Goal: Task Accomplishment & Management: Manage account settings

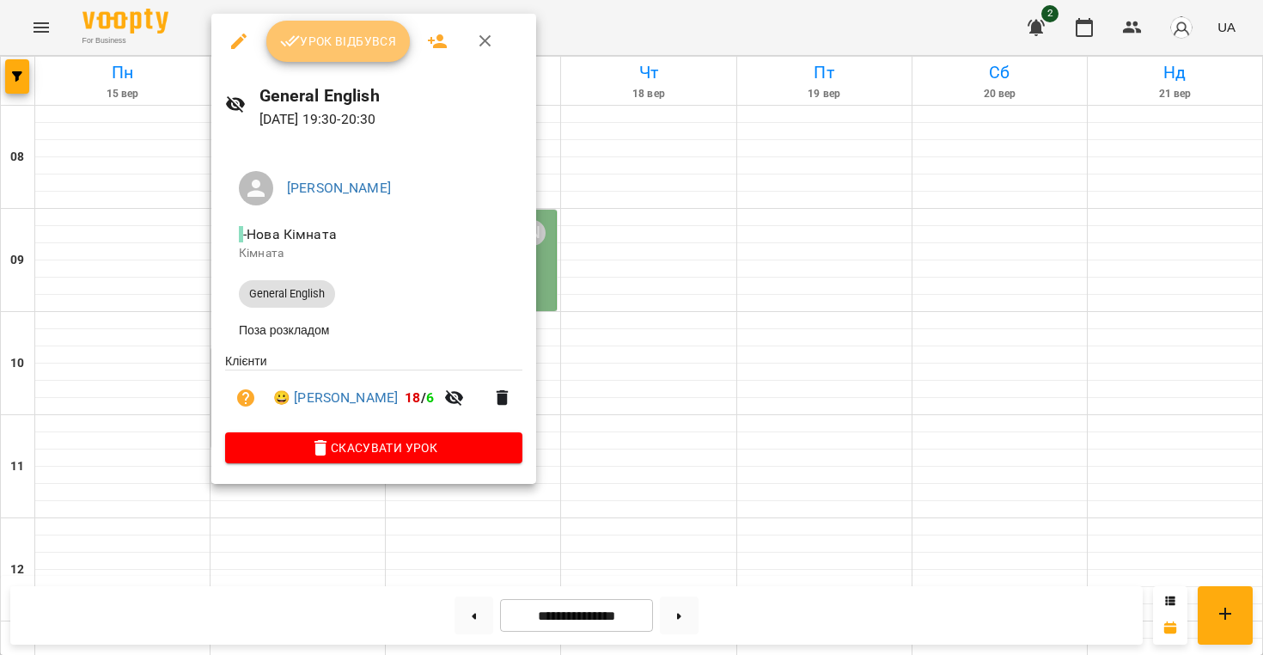
click at [355, 54] on button "Урок відбувся" at bounding box center [338, 41] width 144 height 41
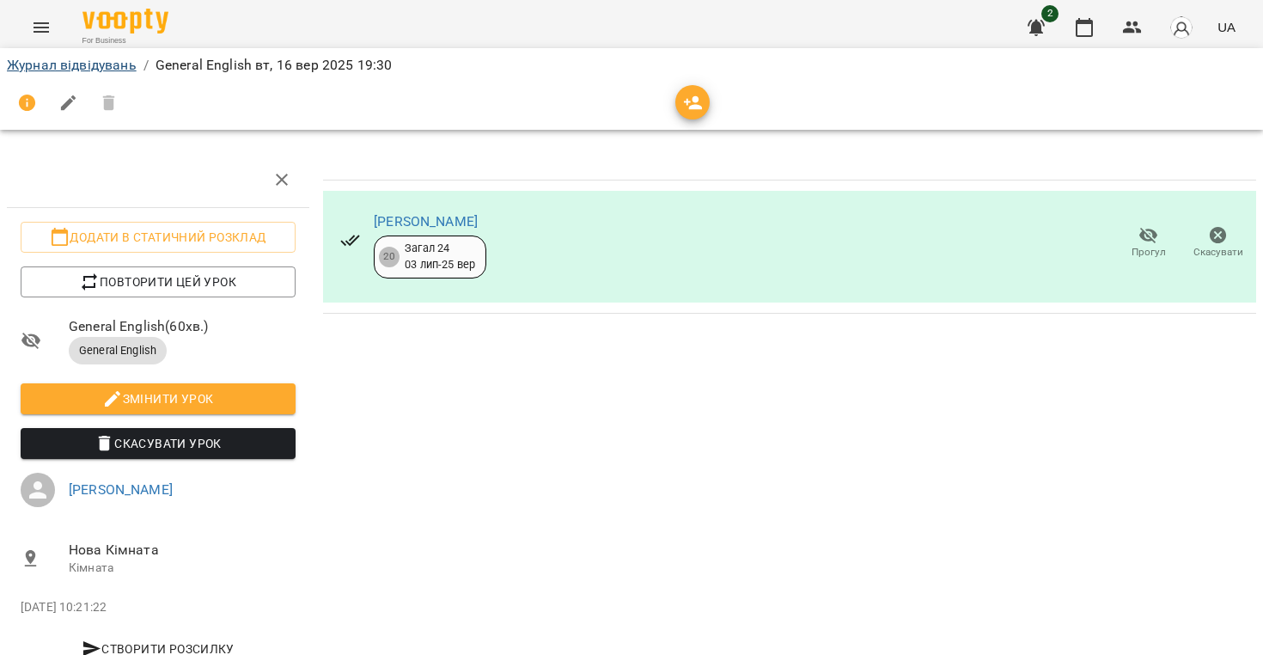
click at [114, 63] on link "Журнал відвідувань" at bounding box center [72, 65] width 130 height 16
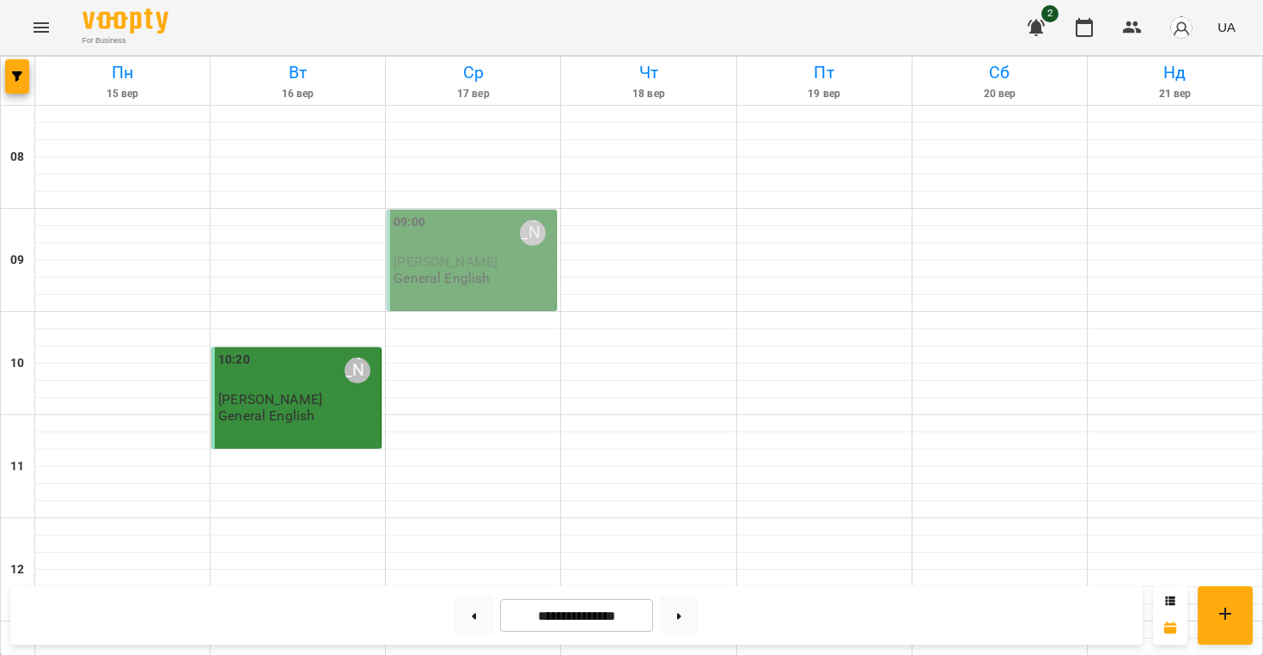
click at [477, 211] on div "09:00 [PERSON_NAME] [PERSON_NAME] General English" at bounding box center [472, 260] width 170 height 101
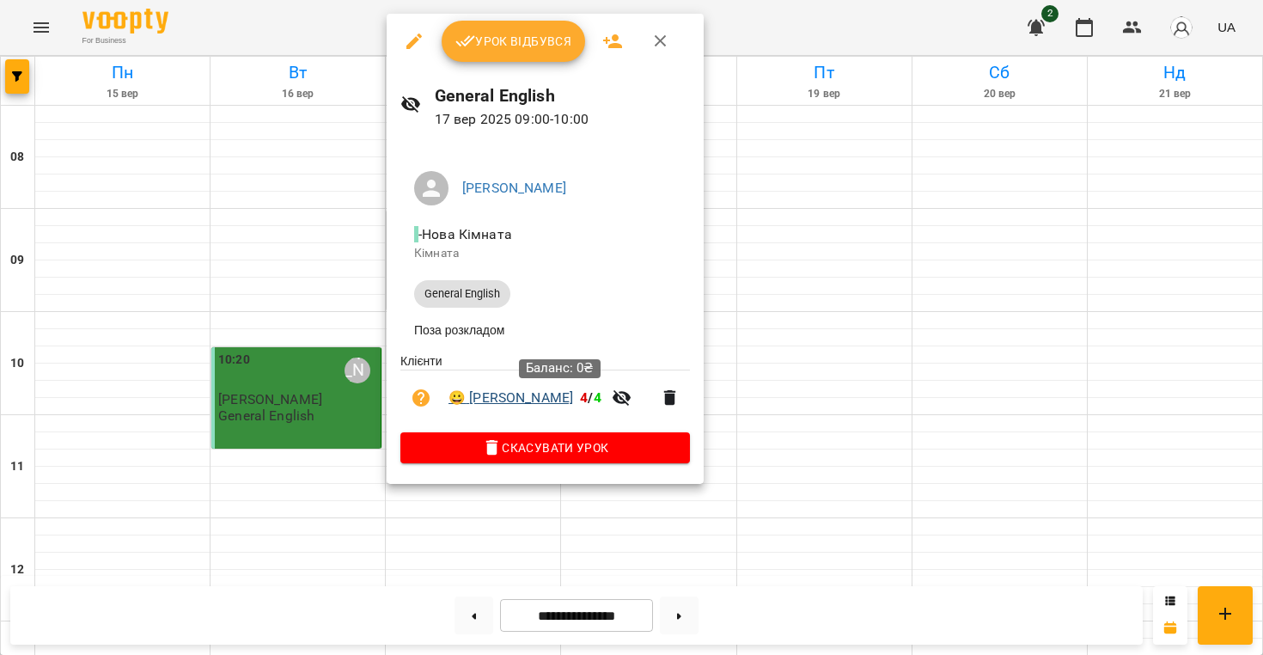
click at [531, 402] on link "😀 [PERSON_NAME]" at bounding box center [510, 397] width 125 height 21
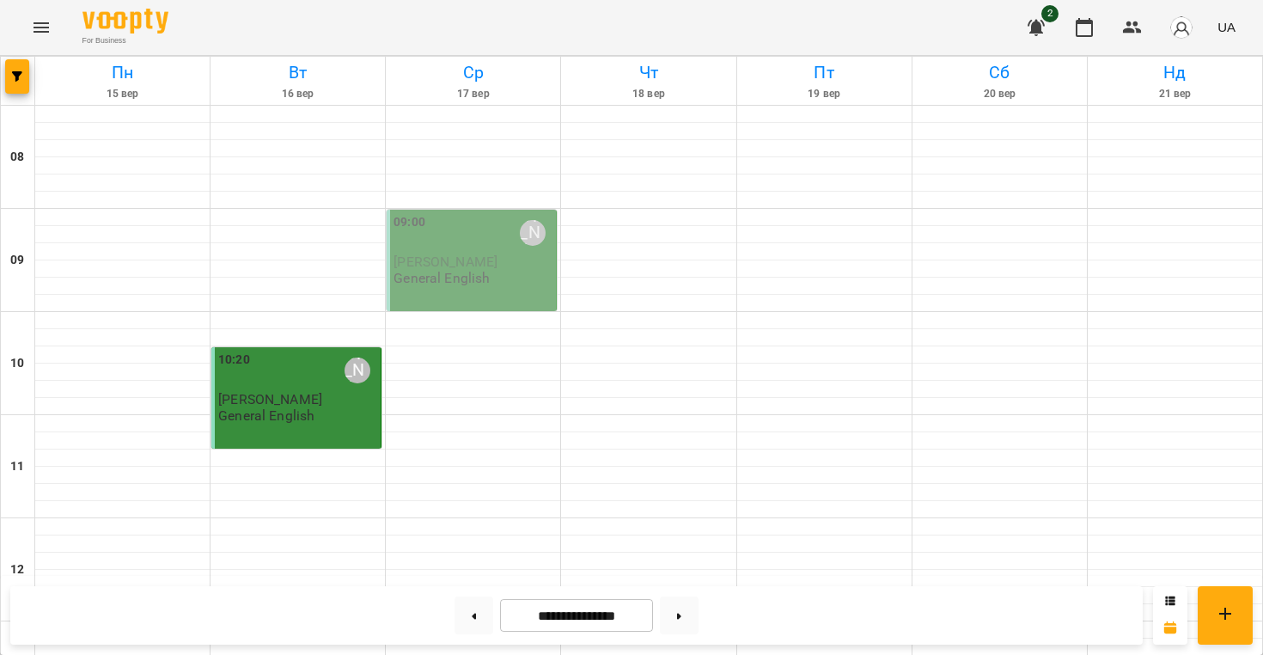
scroll to position [1074, 0]
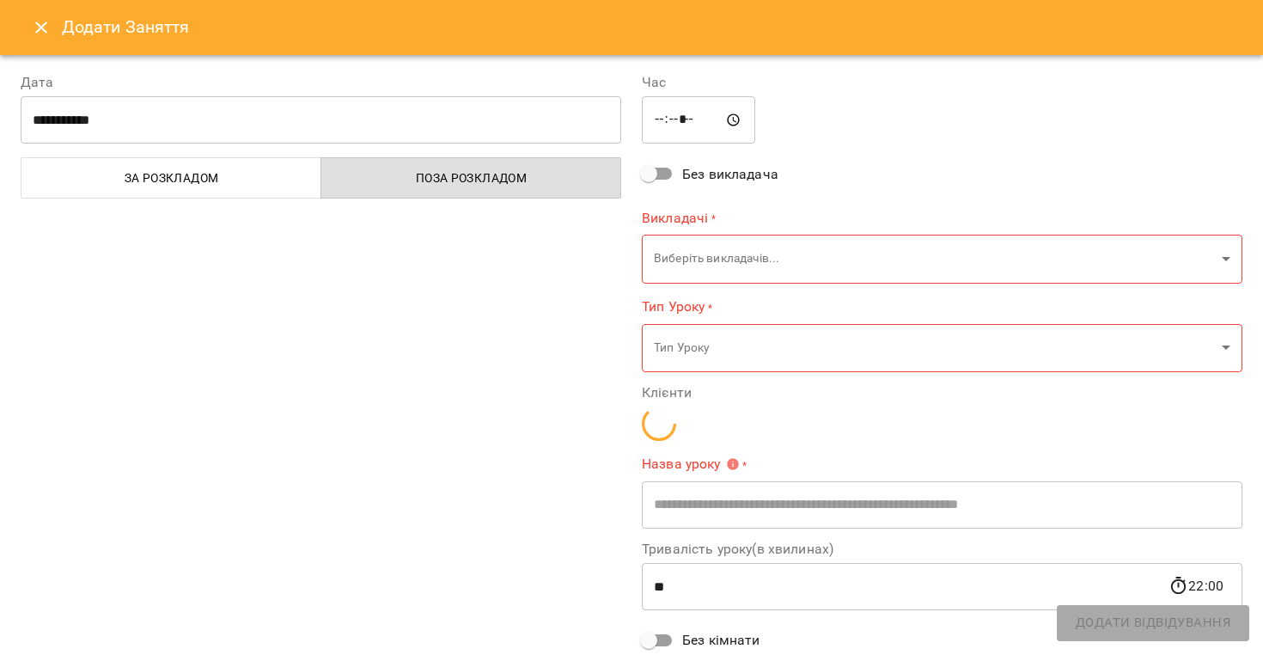
type input "**********"
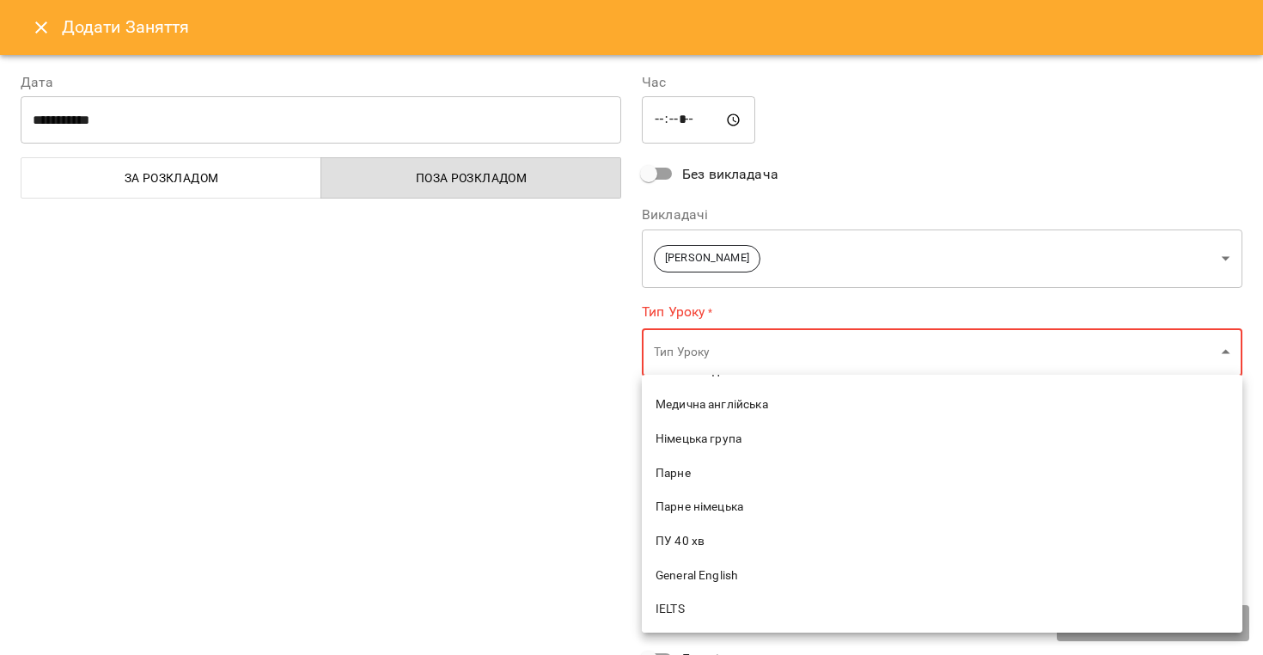
scroll to position [412, 0]
click at [691, 564] on span "General English" at bounding box center [942, 572] width 573 height 17
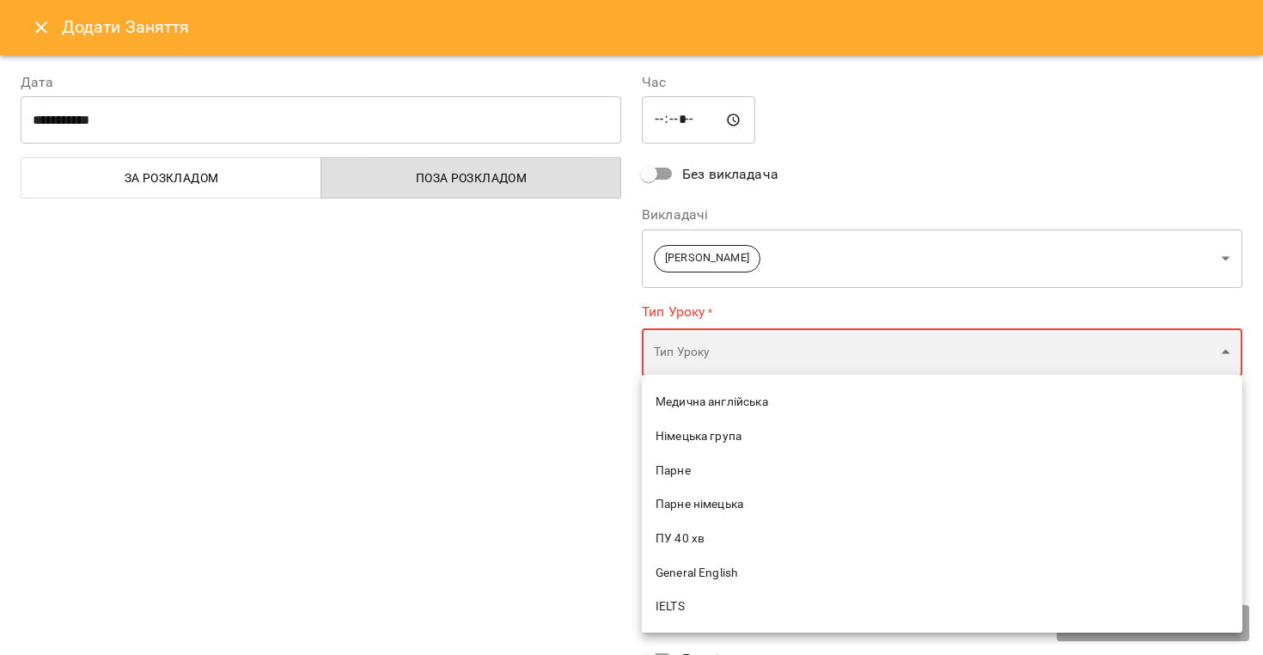
type input "**********"
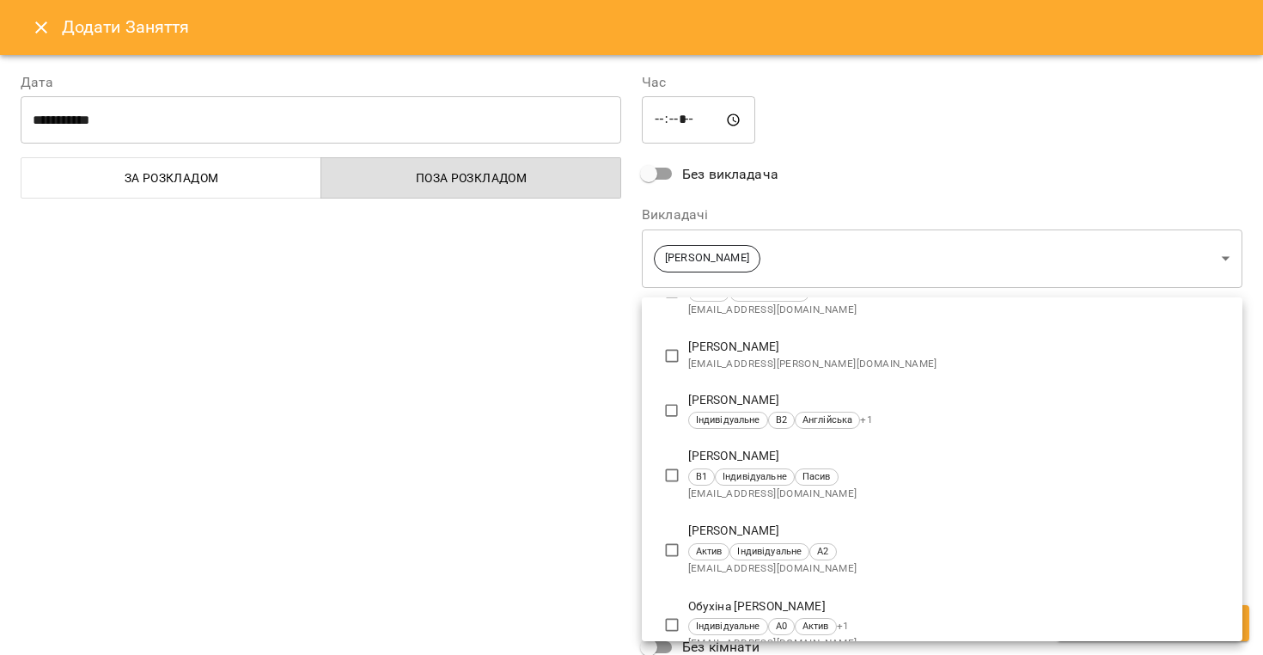
scroll to position [729, 0]
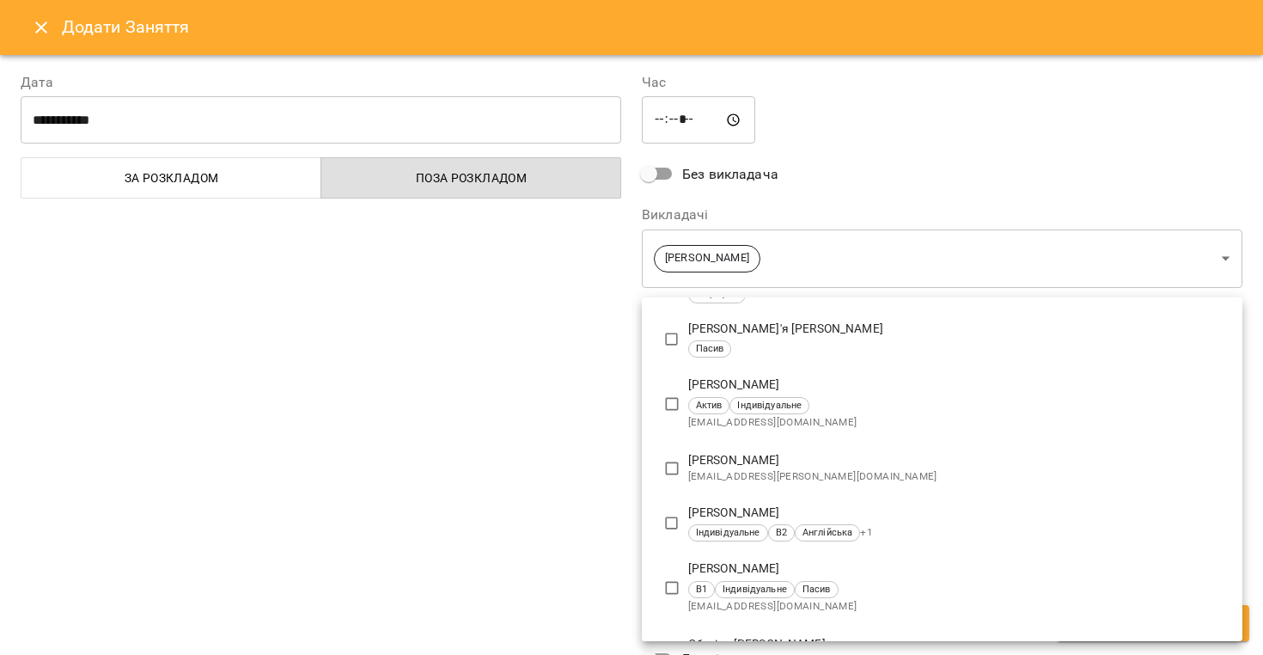
type input "**********"
click at [564, 513] on div at bounding box center [631, 327] width 1263 height 655
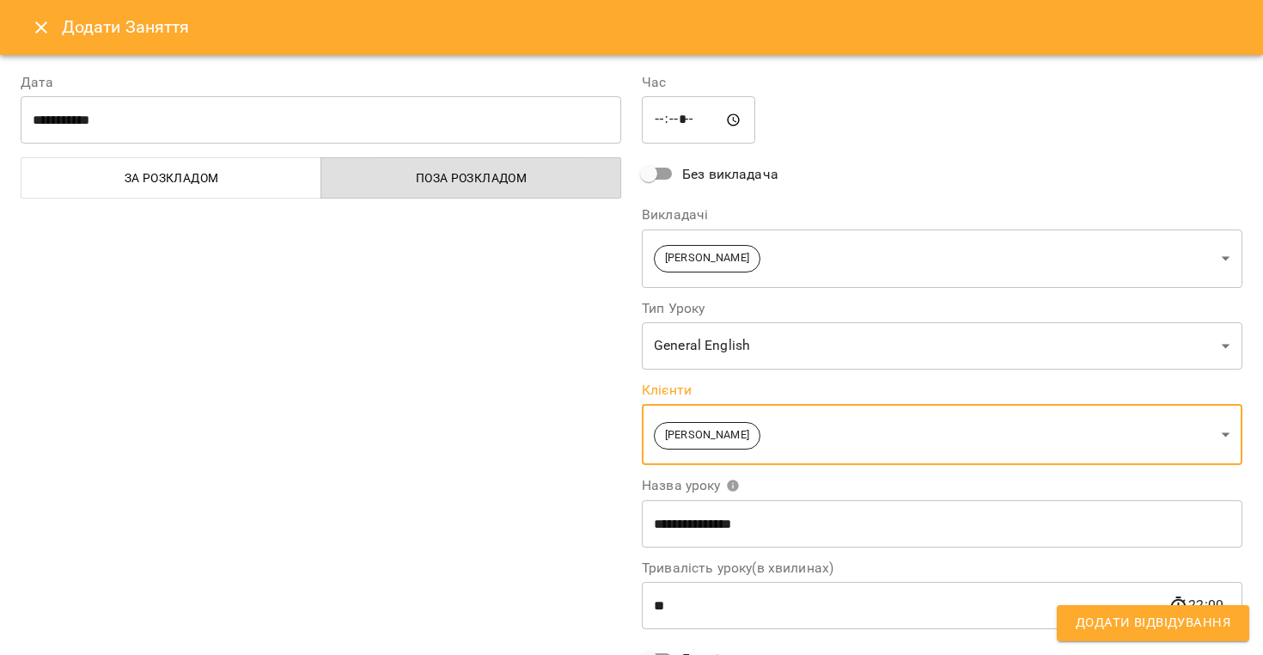
click at [1115, 623] on span "Додати Відвідування" at bounding box center [1153, 623] width 155 height 22
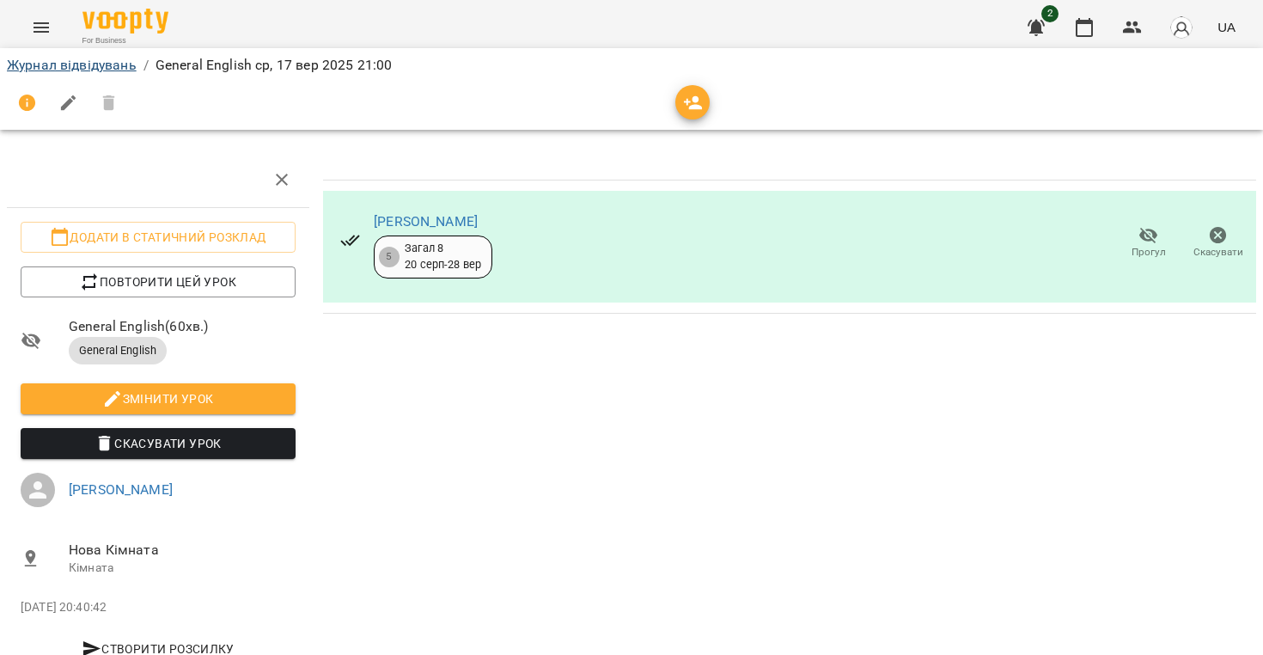
click at [112, 69] on link "Журнал відвідувань" at bounding box center [72, 65] width 130 height 16
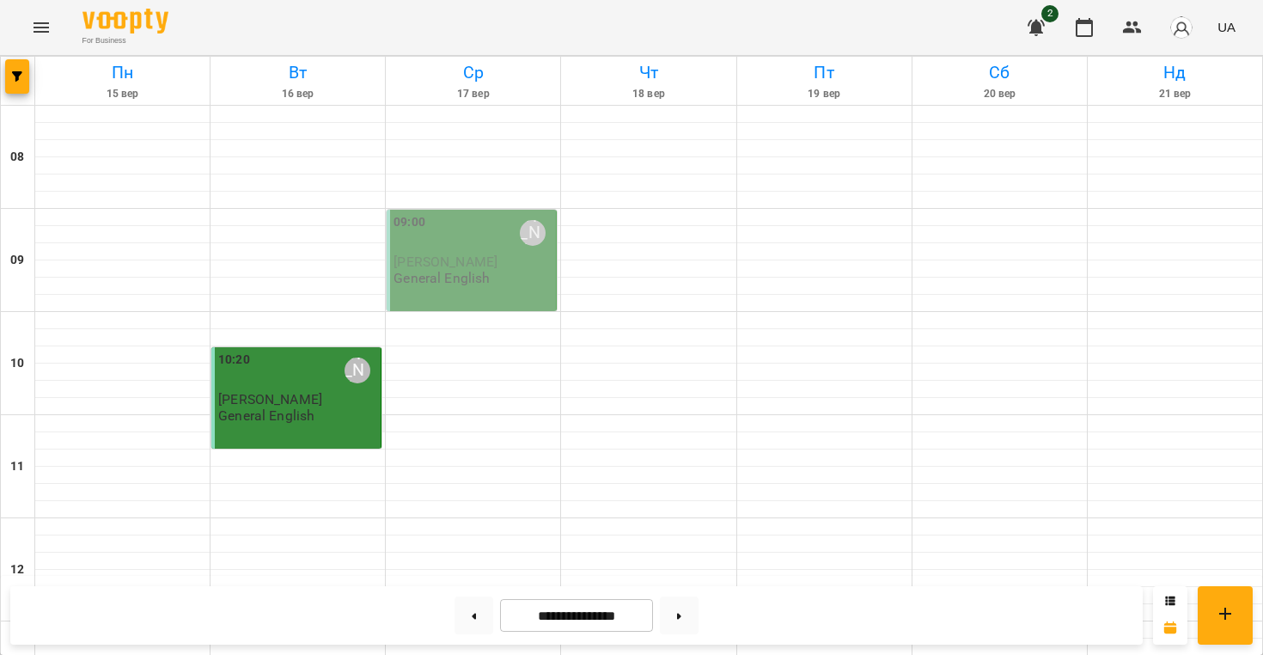
scroll to position [1074, 0]
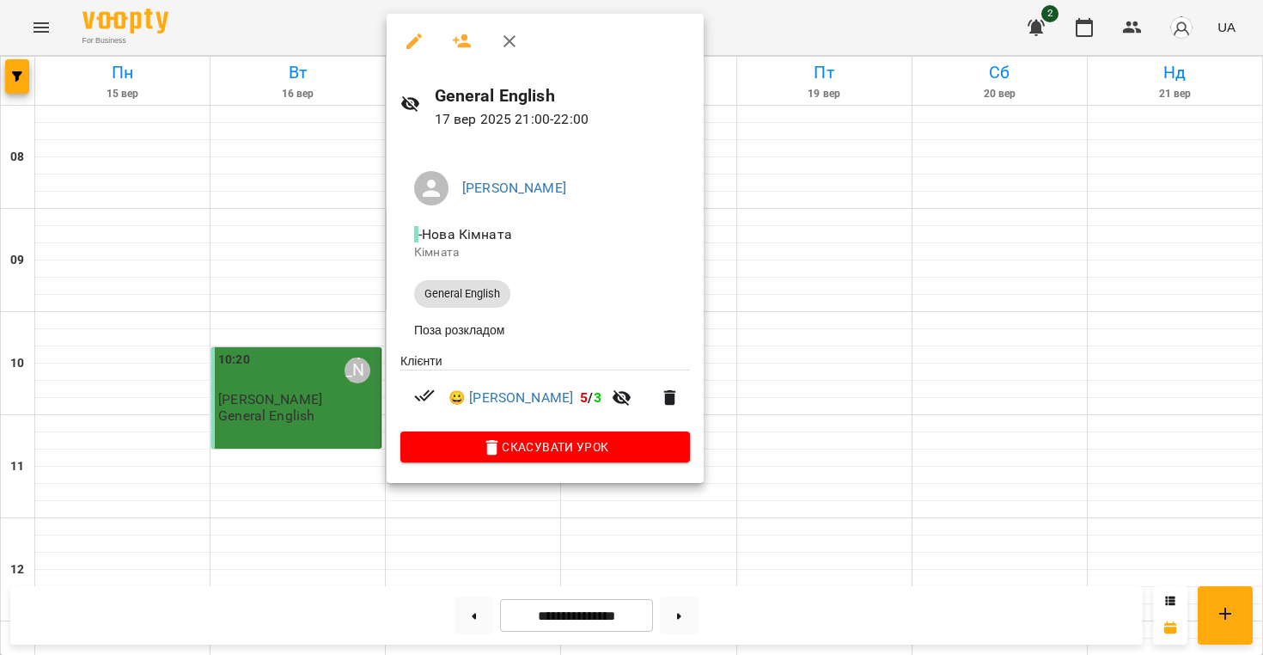
click at [936, 195] on div at bounding box center [631, 327] width 1263 height 655
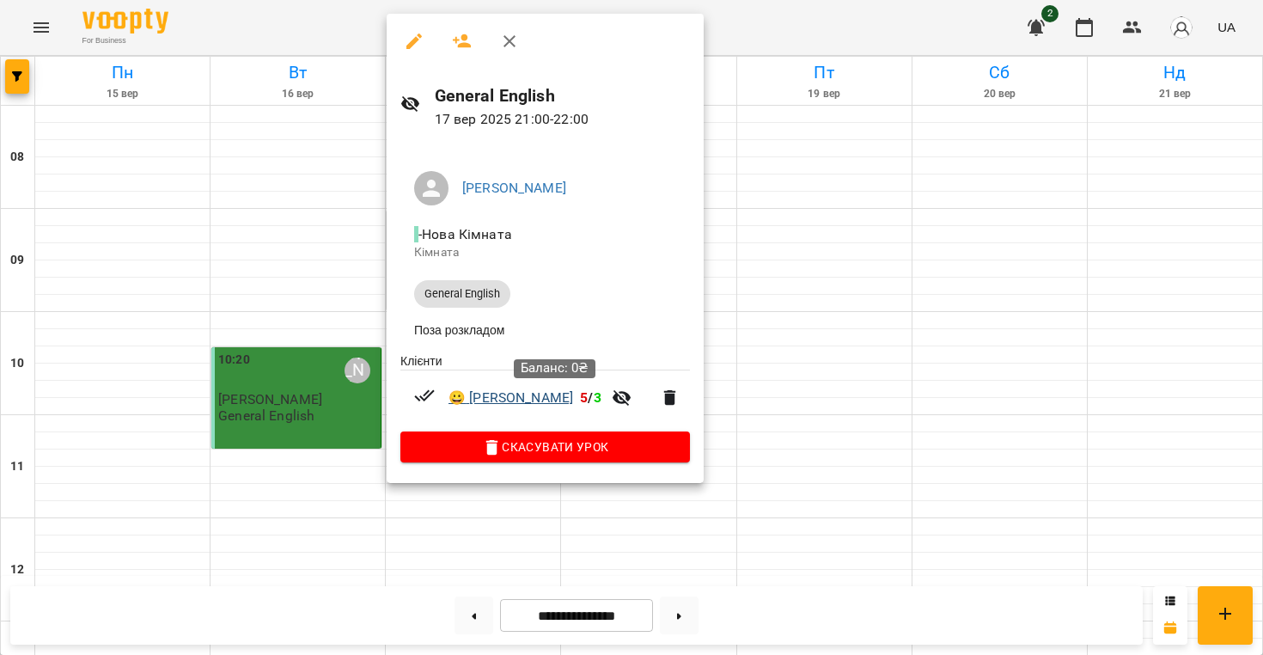
click at [490, 404] on link "😀 [PERSON_NAME]" at bounding box center [510, 397] width 125 height 21
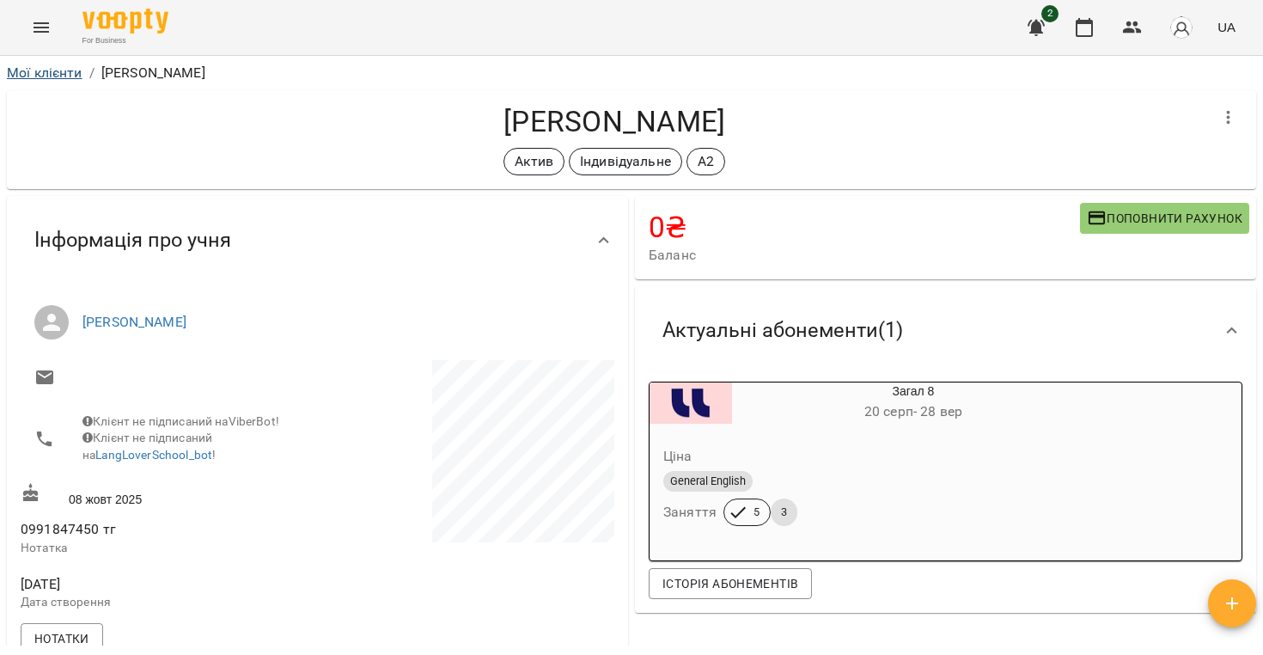
click at [67, 75] on link "Мої клієнти" at bounding box center [45, 72] width 76 height 16
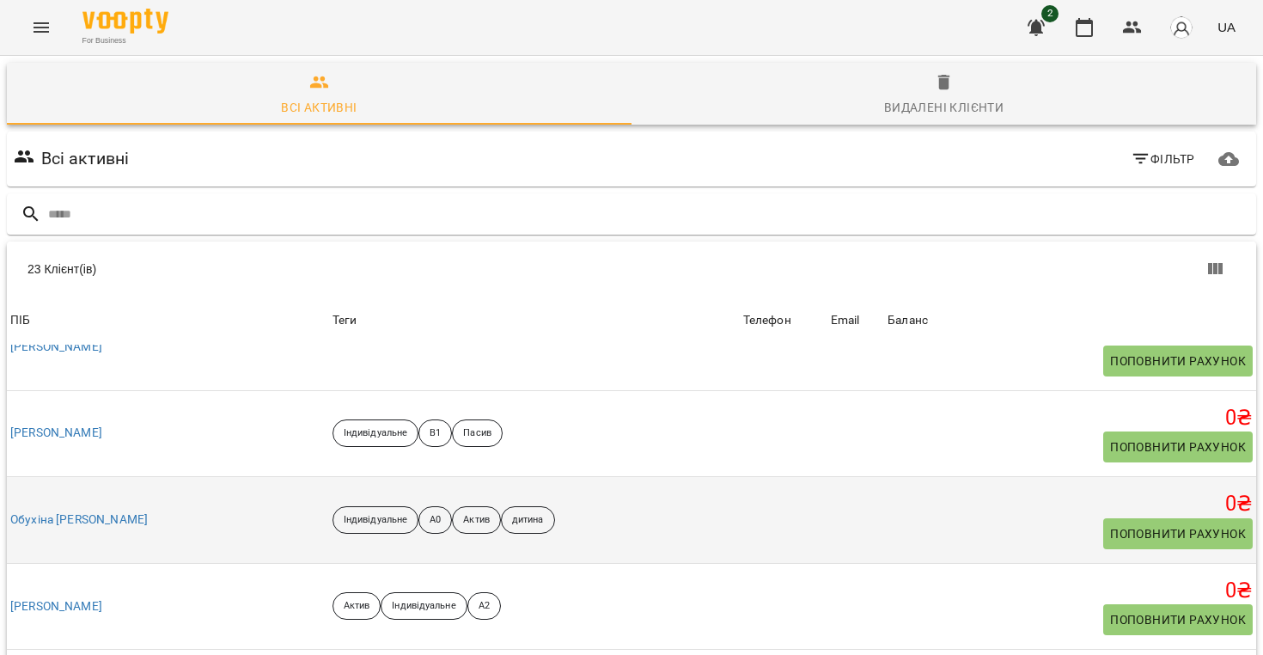
scroll to position [109, 0]
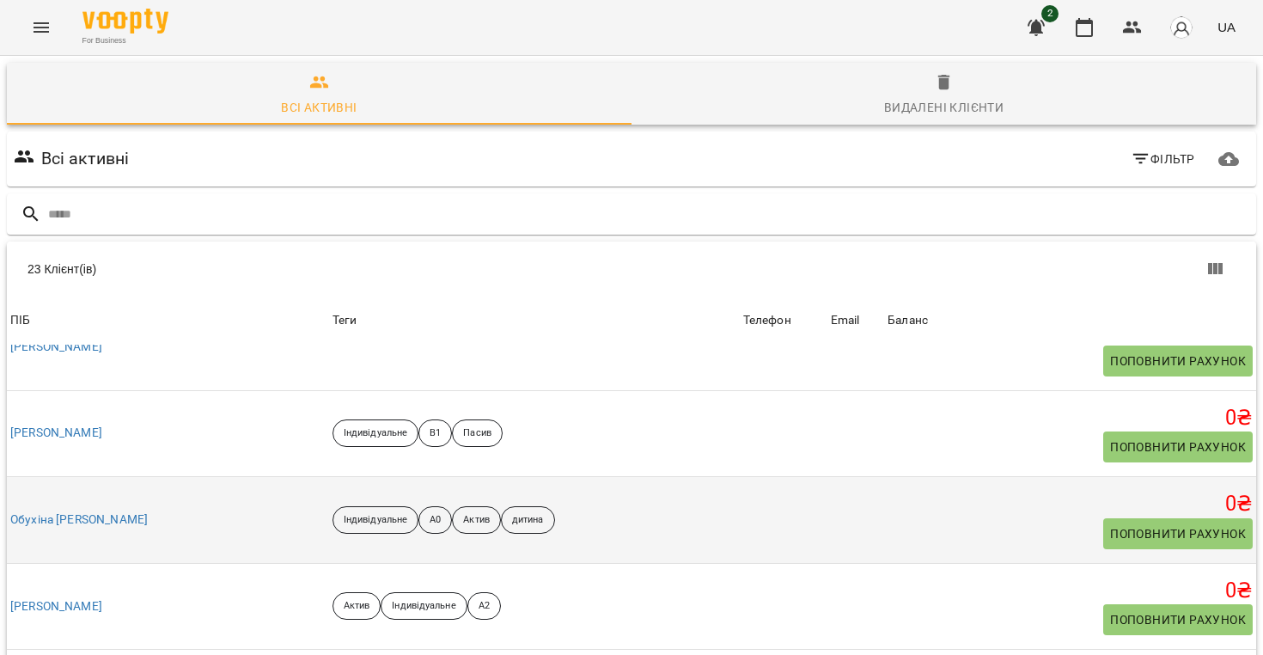
scroll to position [790, 0]
